Goal: Task Accomplishment & Management: Manage account settings

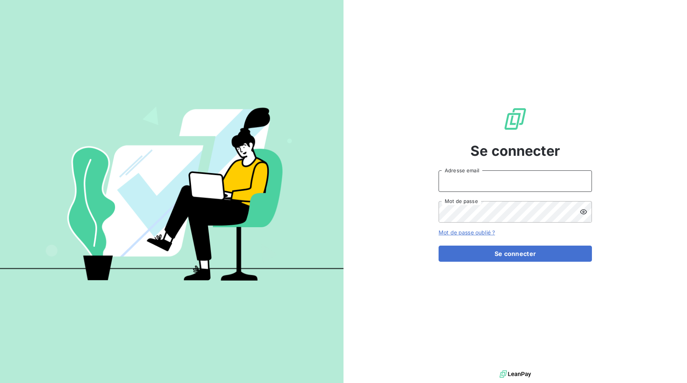
click at [462, 181] on input "Adresse email" at bounding box center [515, 180] width 153 height 21
type input "[PERSON_NAME][EMAIL_ADDRESS][DOMAIN_NAME]"
click at [439, 245] on button "Se connecter" at bounding box center [515, 253] width 153 height 16
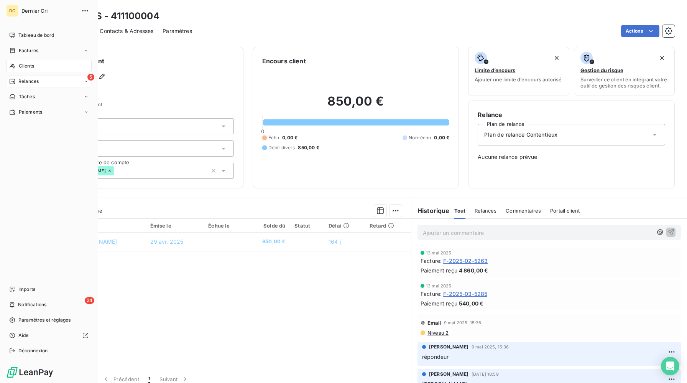
click at [16, 84] on div "Relances" at bounding box center [24, 81] width 30 height 7
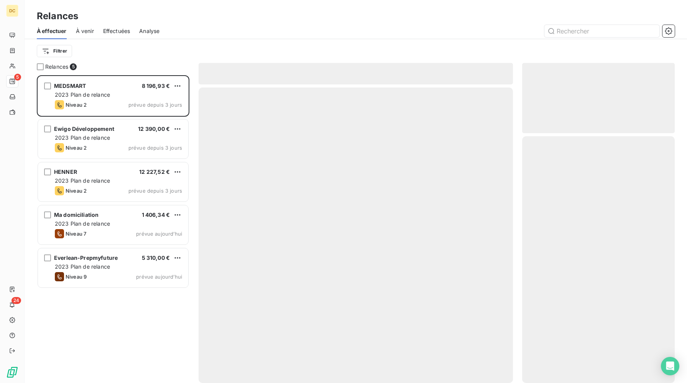
scroll to position [307, 153]
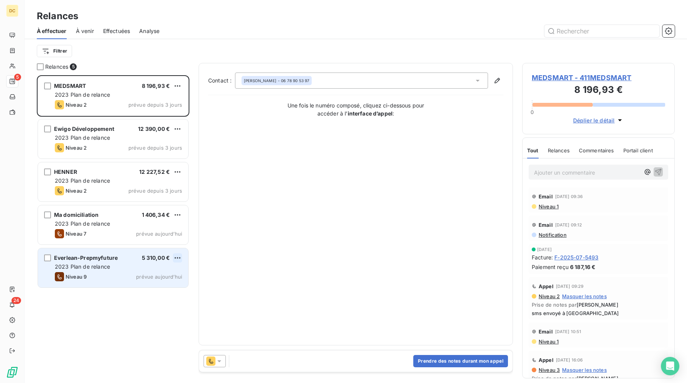
click at [177, 259] on html "DC 5 24 Relances À effectuer À venir Effectuées Analyse Filtrer Relances 5 MEDS…" at bounding box center [343, 191] width 687 height 383
click at [150, 274] on div "Replanifier cette action" at bounding box center [144, 273] width 69 height 12
select select "9"
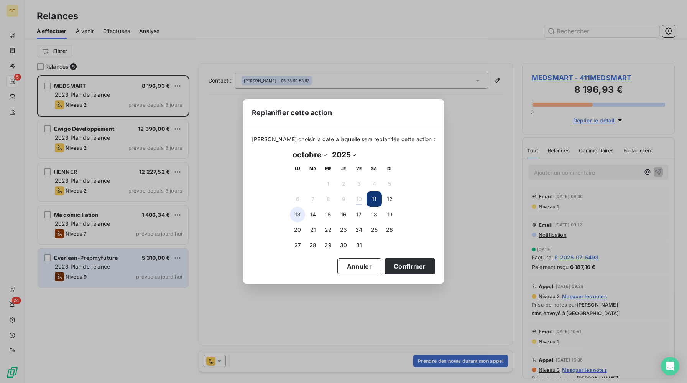
click at [296, 214] on button "13" at bounding box center [297, 214] width 15 height 15
click at [388, 266] on button "Confirmer" at bounding box center [409, 266] width 51 height 16
